Goal: Information Seeking & Learning: Compare options

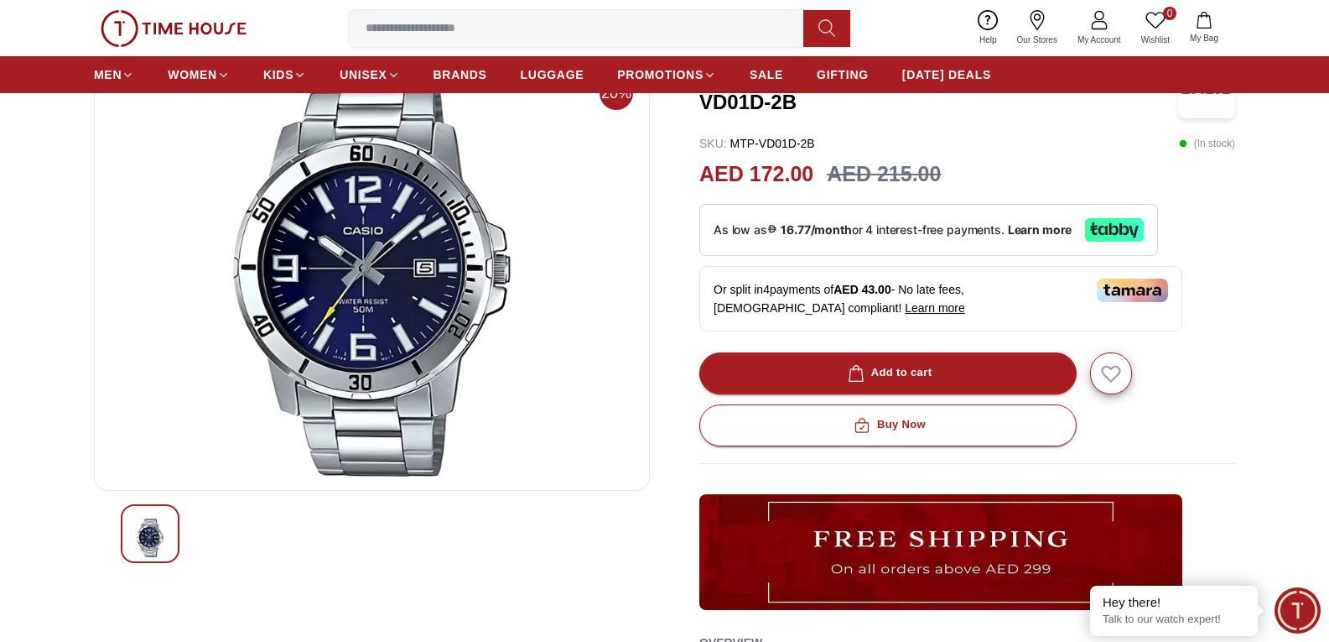
scroll to position [84, 0]
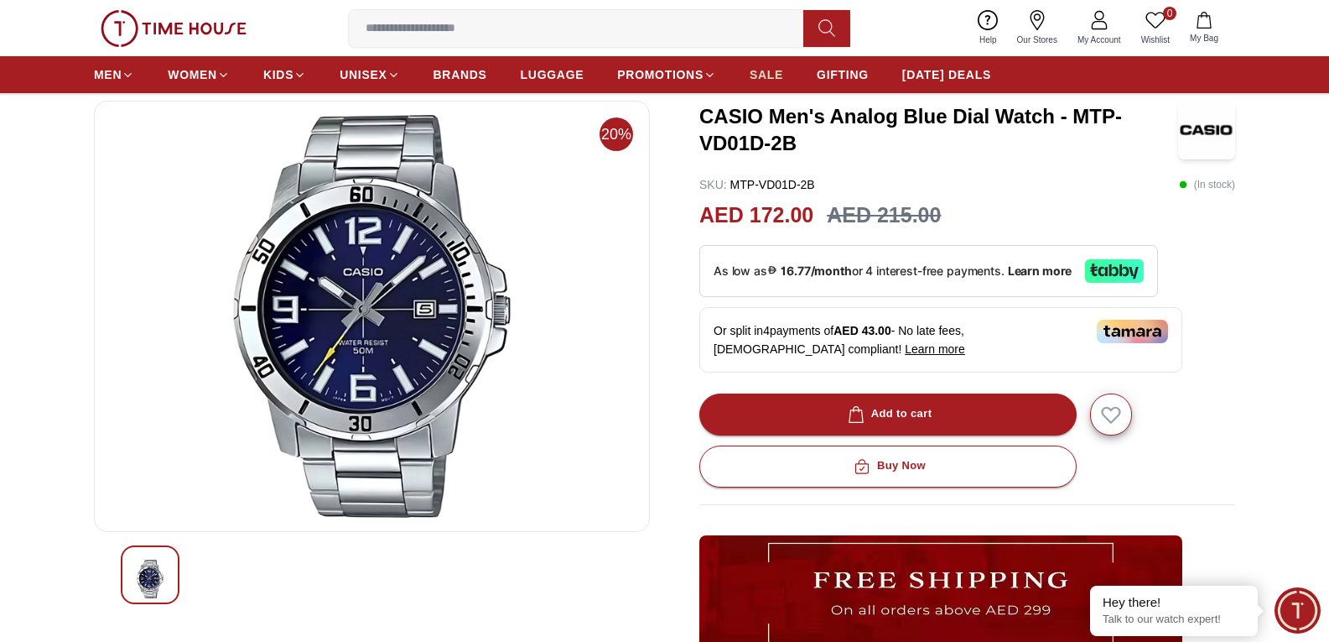
click at [770, 77] on span "SALE" at bounding box center [767, 74] width 34 height 17
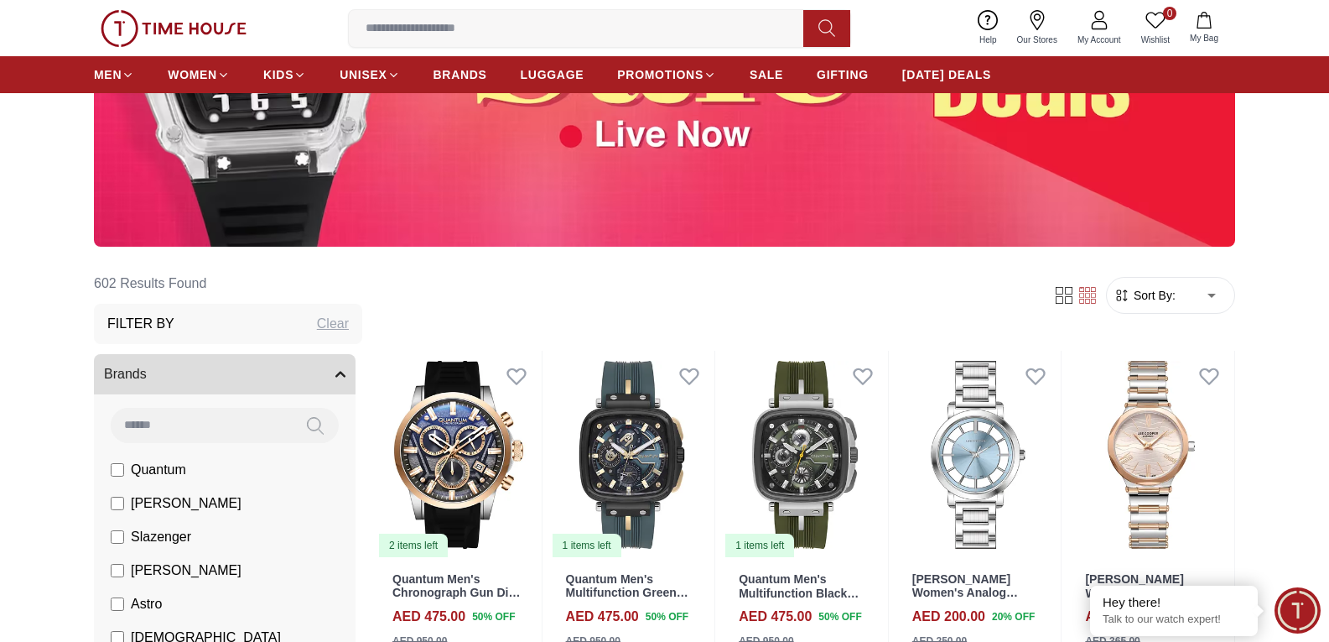
scroll to position [335, 0]
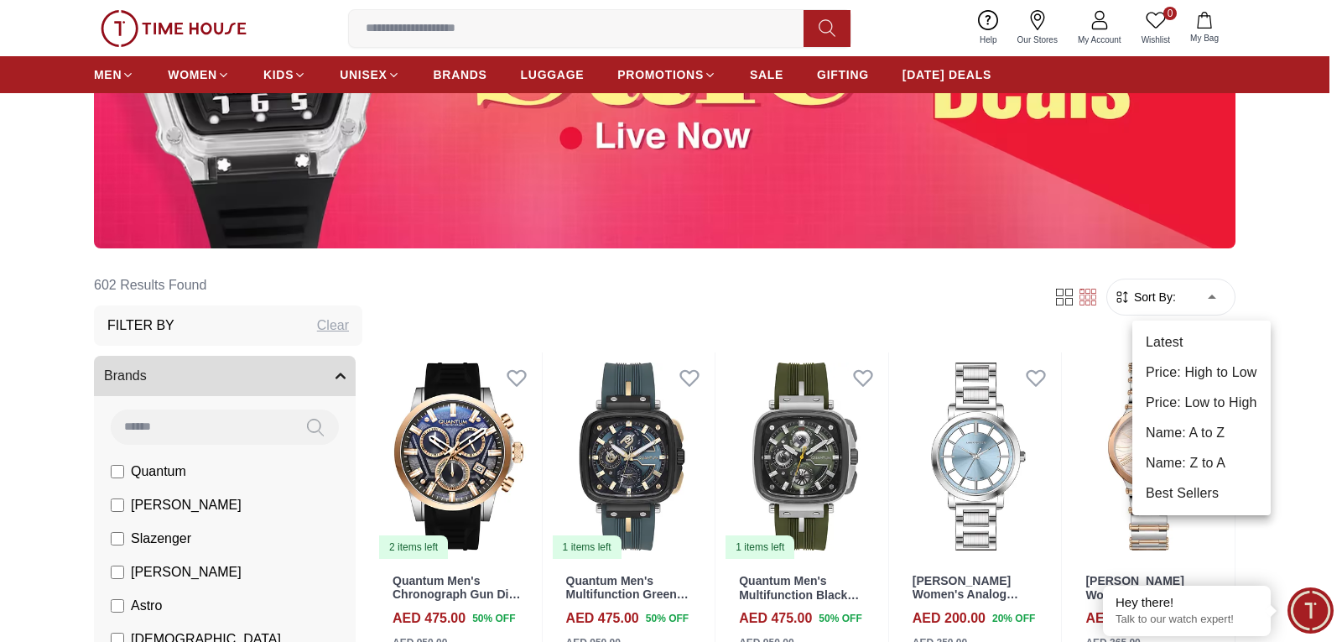
click at [1192, 408] on li "Price: Low to High" at bounding box center [1201, 402] width 138 height 30
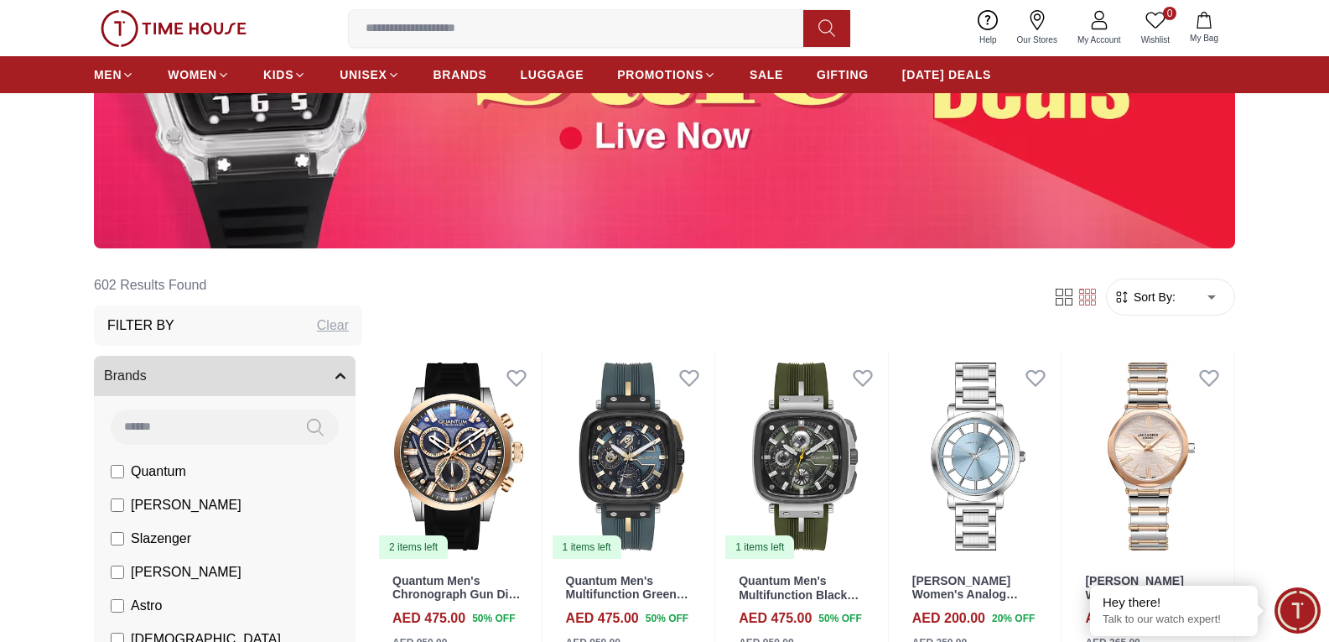
type input "*"
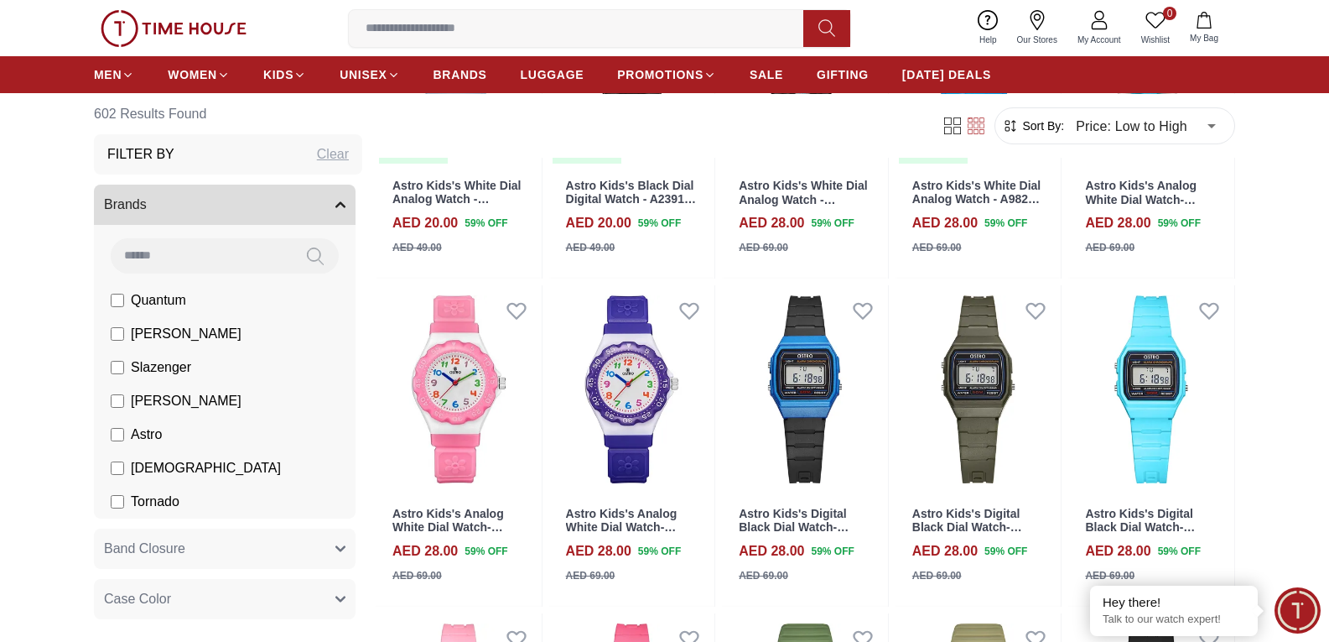
scroll to position [839, 0]
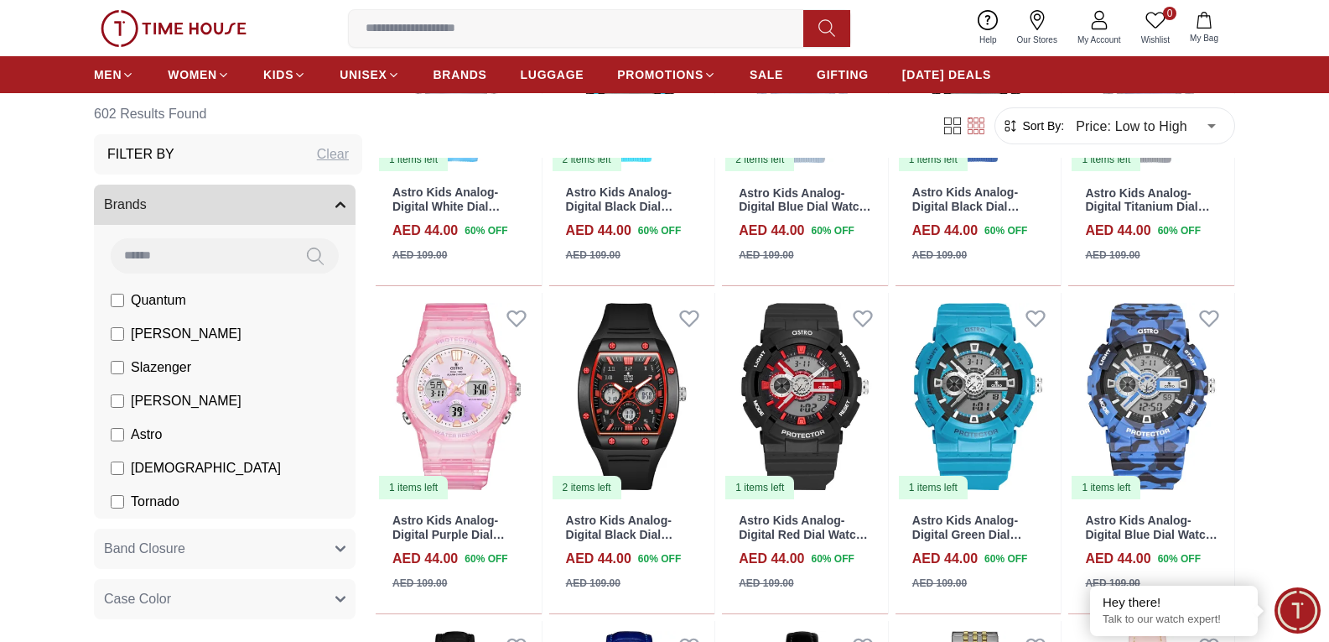
scroll to position [3019, 0]
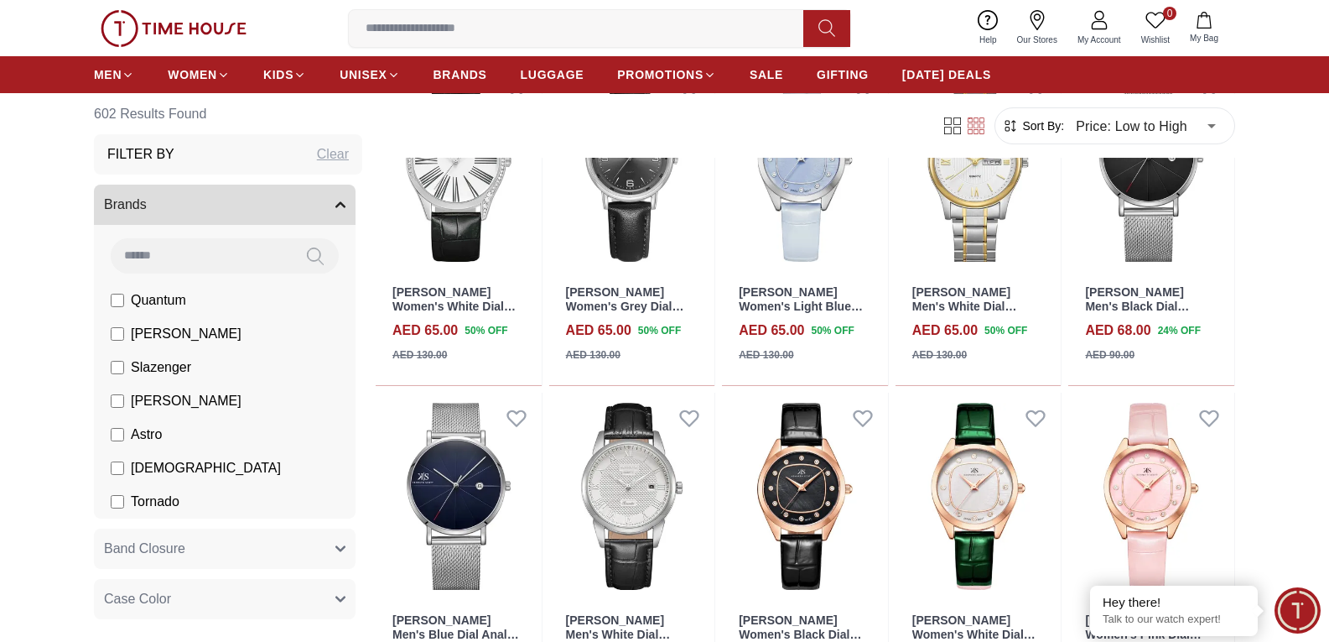
scroll to position [4864, 0]
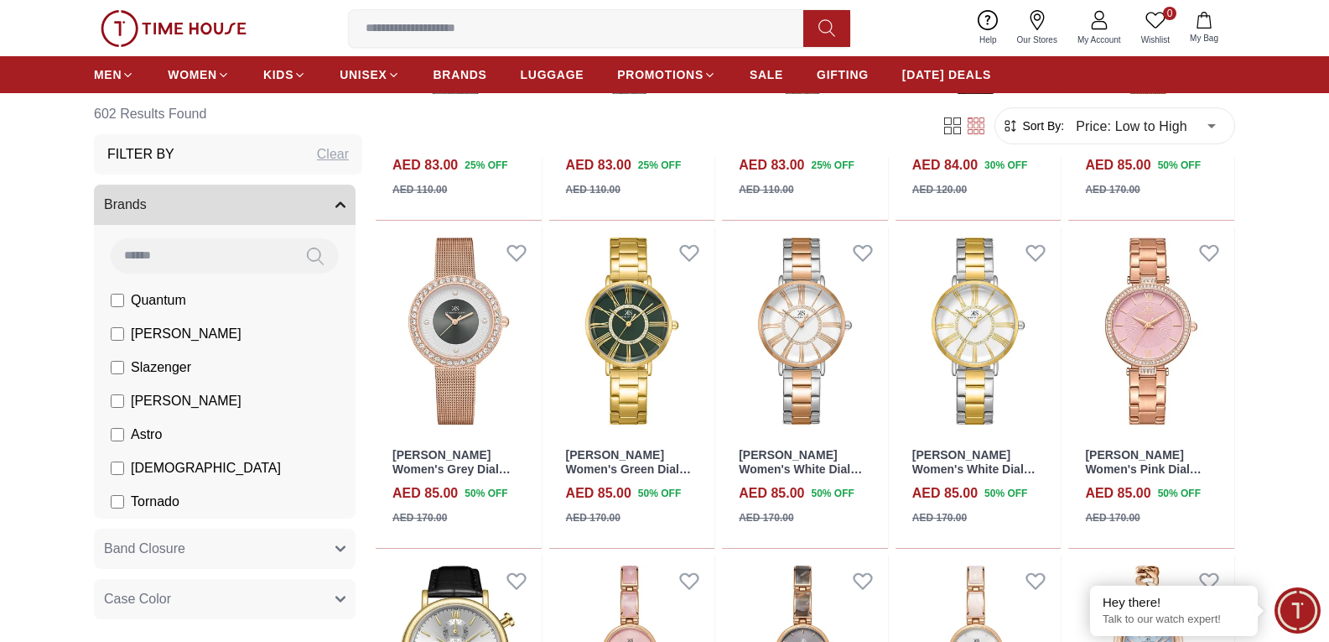
scroll to position [7715, 0]
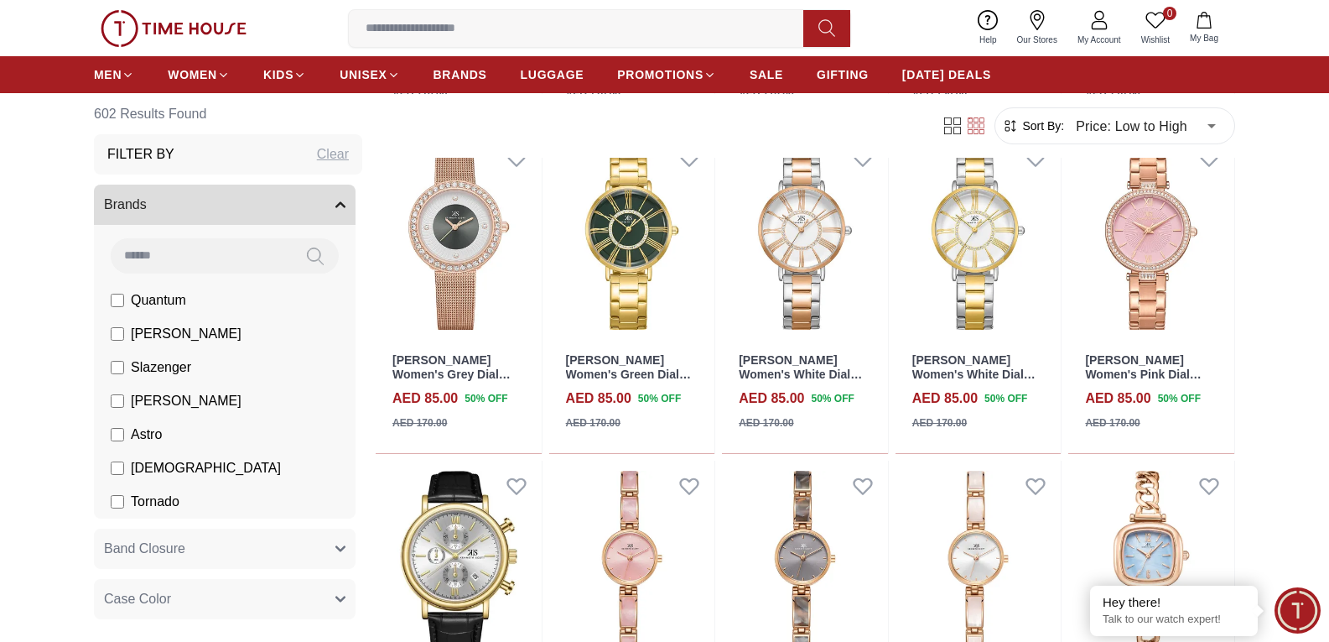
scroll to position [8134, 0]
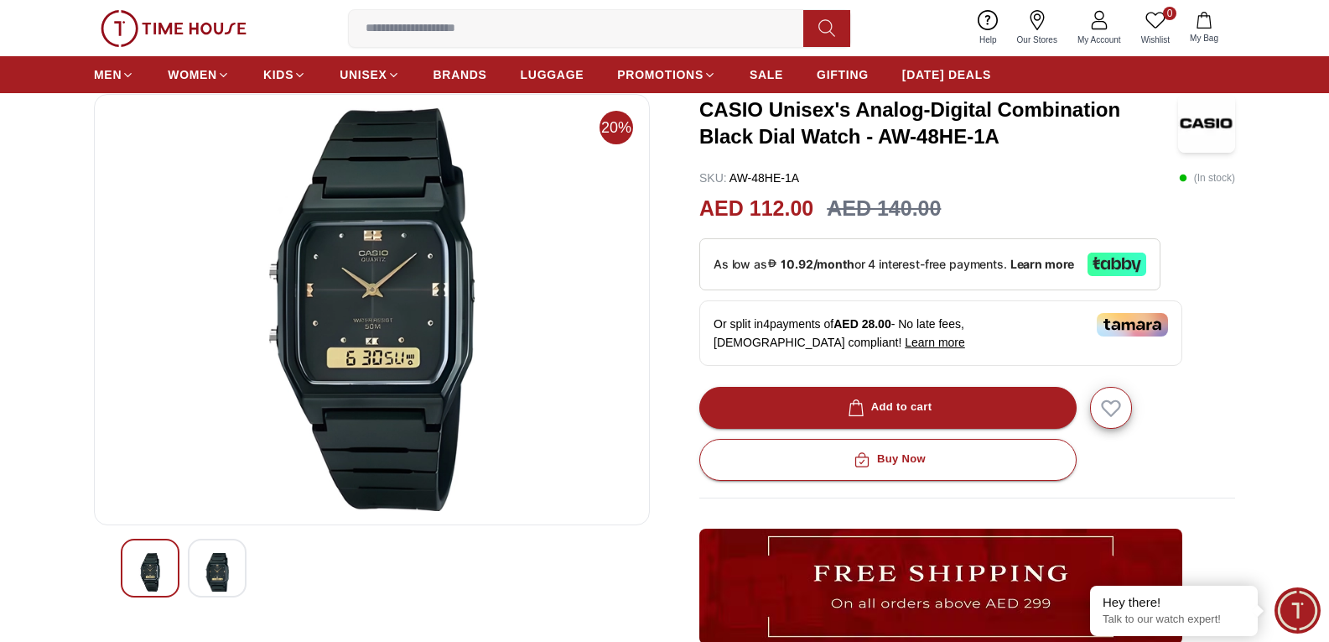
scroll to position [252, 0]
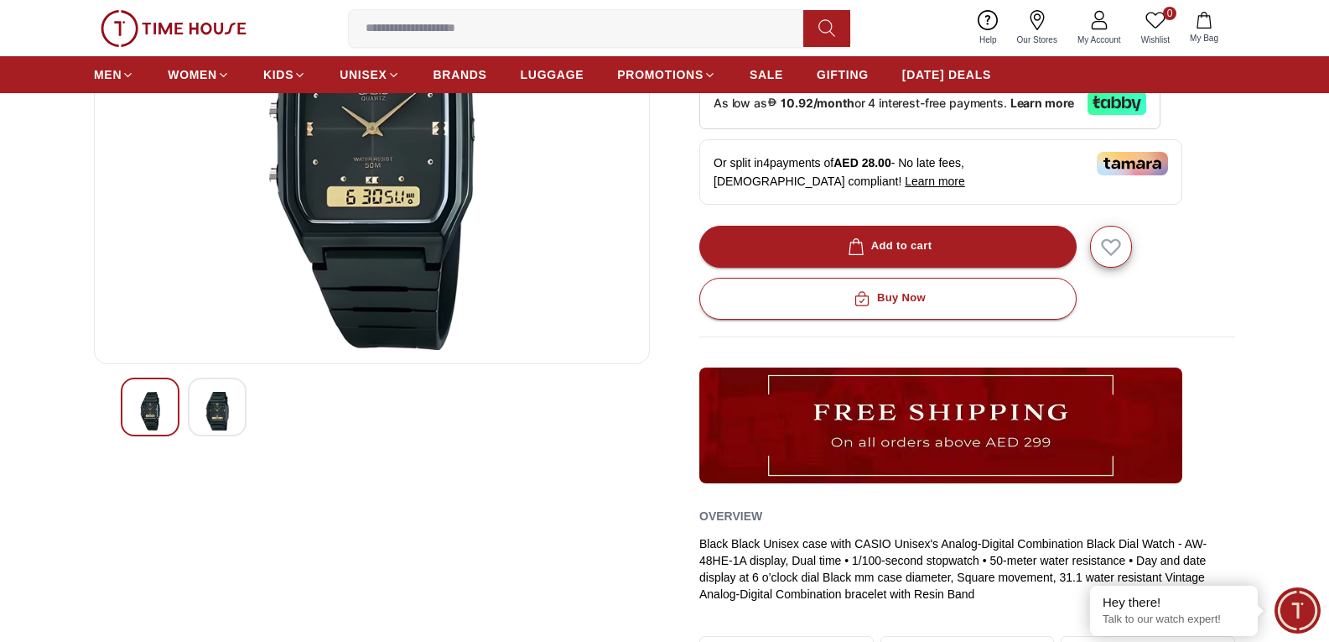
click at [226, 417] on img at bounding box center [217, 411] width 30 height 39
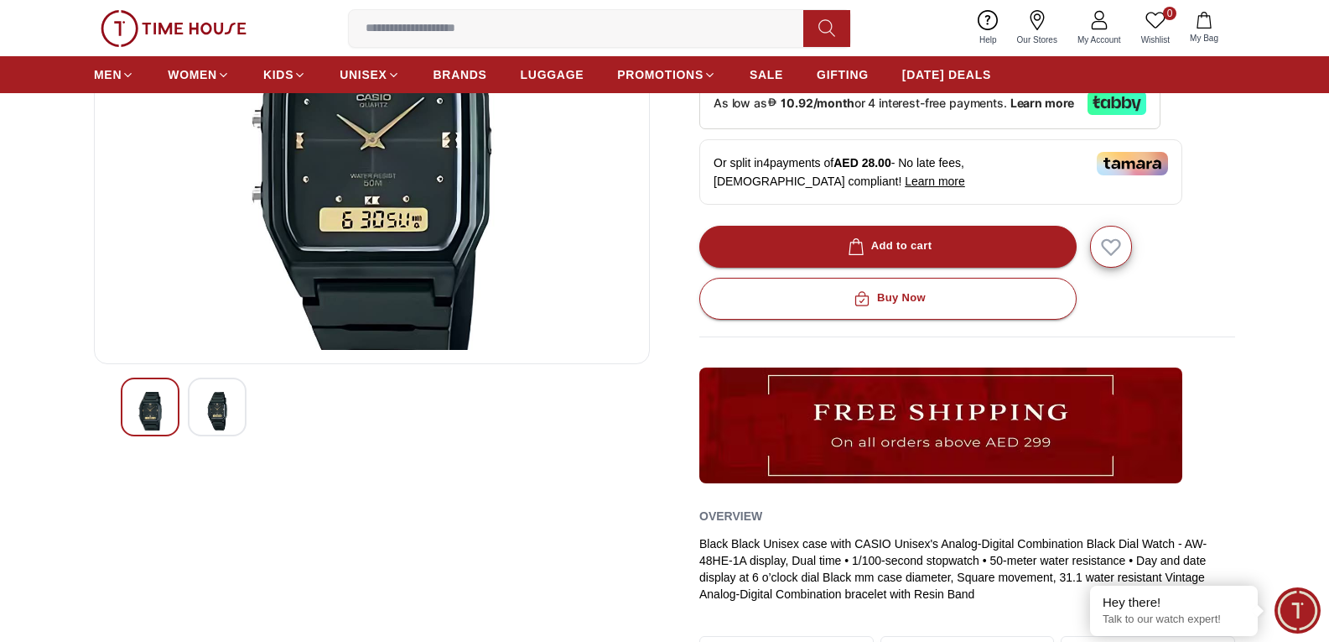
click at [162, 415] on img at bounding box center [150, 411] width 30 height 39
click at [245, 406] on div at bounding box center [217, 406] width 59 height 59
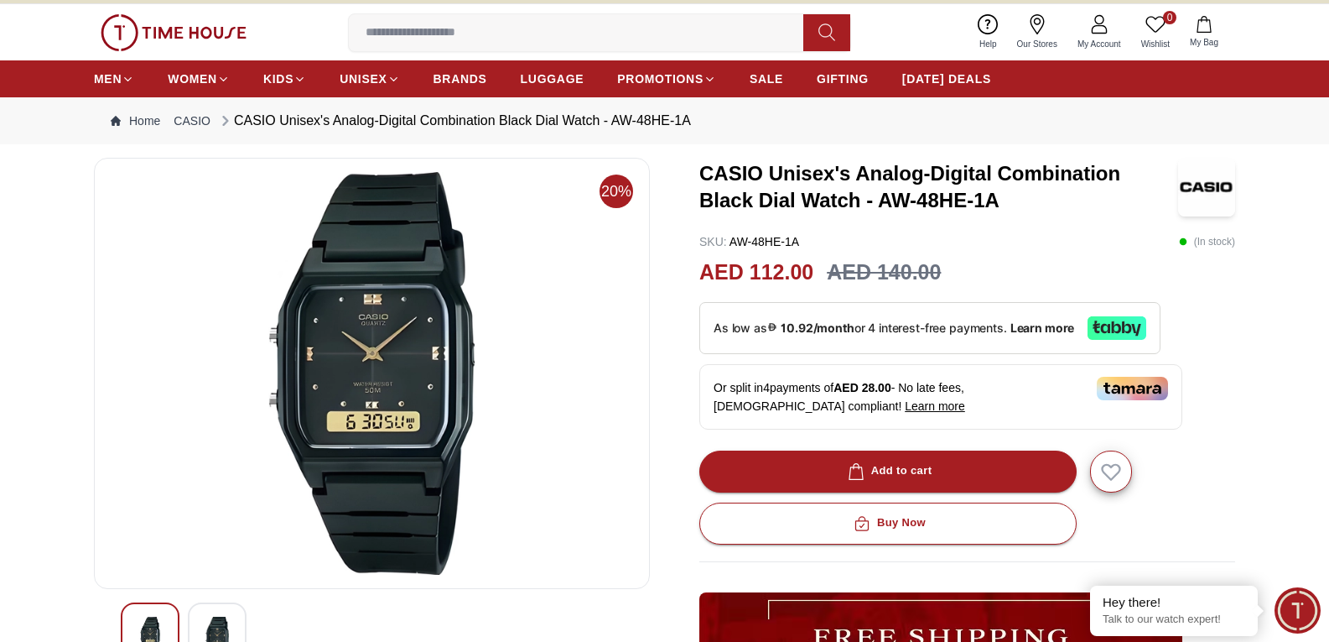
scroll to position [0, 0]
